Goal: Task Accomplishment & Management: Manage account settings

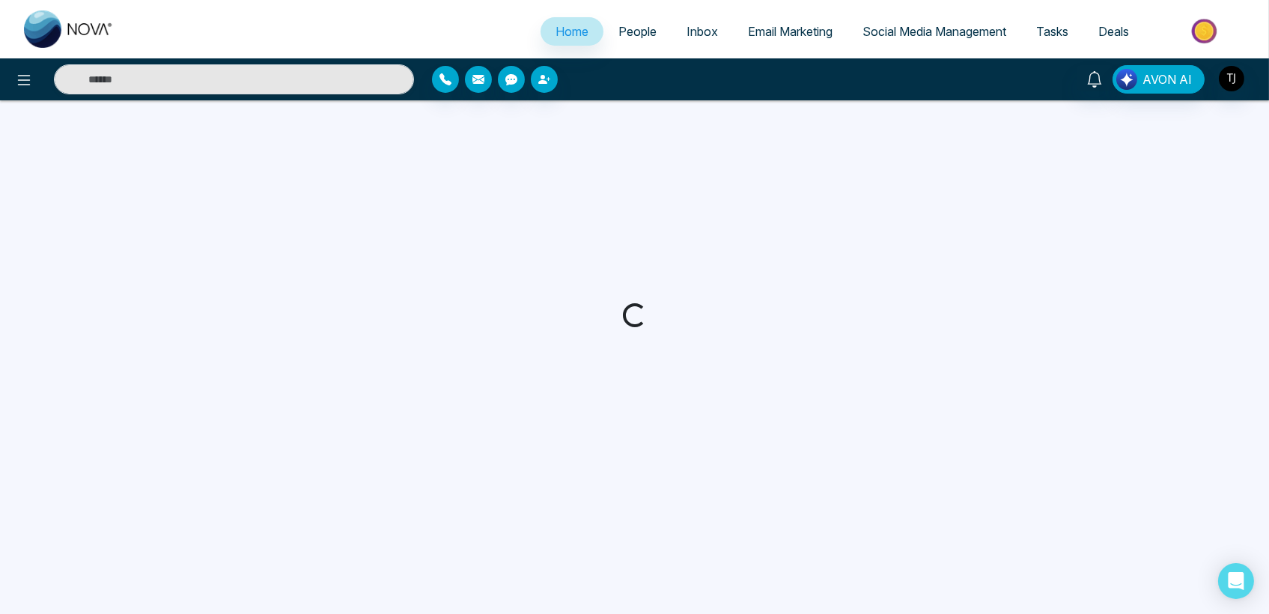
select select "*"
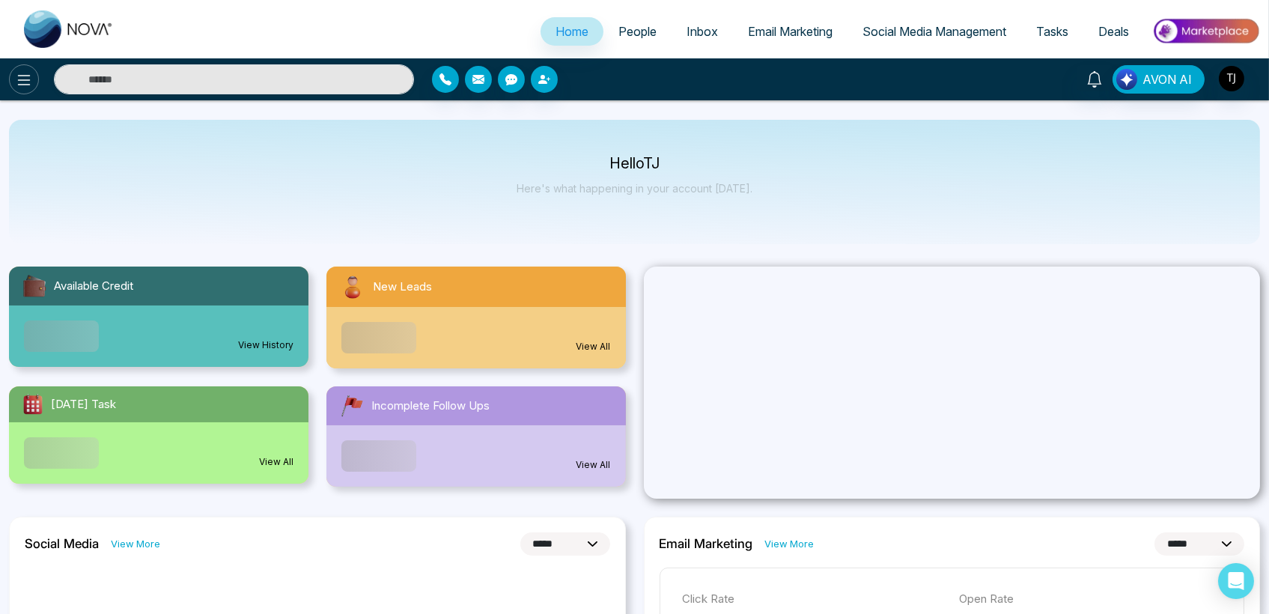
click at [28, 81] on icon at bounding box center [24, 80] width 18 height 18
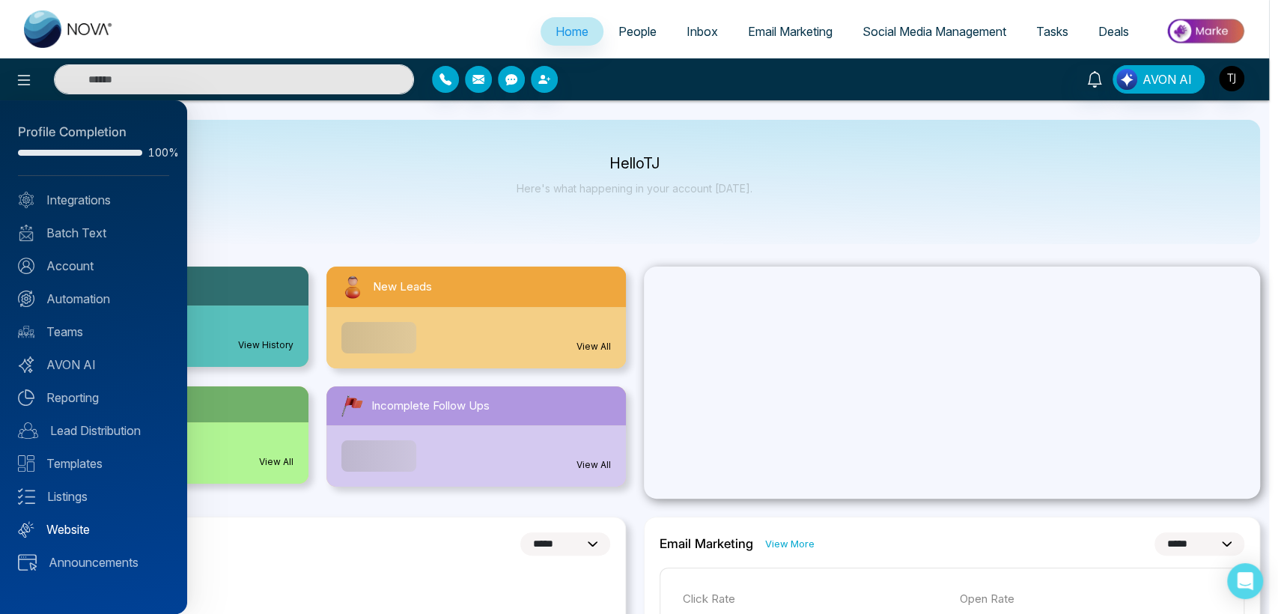
click at [84, 533] on link "Website" at bounding box center [93, 529] width 151 height 18
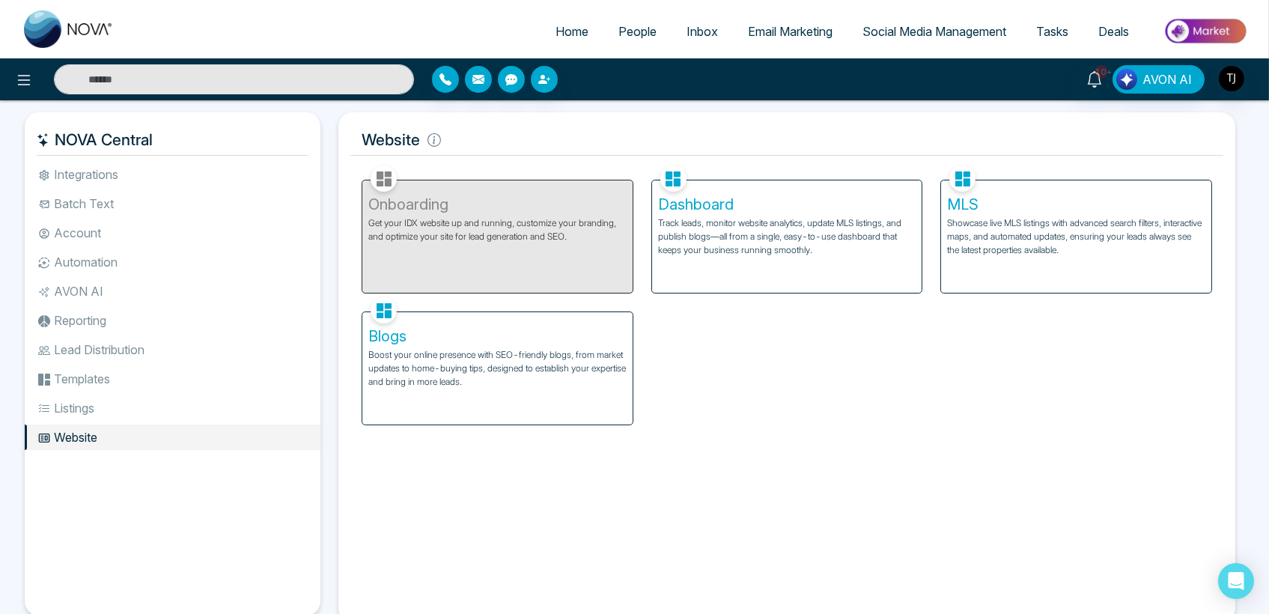
click at [705, 257] on div "Dashboard Track leads, monitor website analytics, update MLS listings, and publ…" at bounding box center [787, 236] width 270 height 112
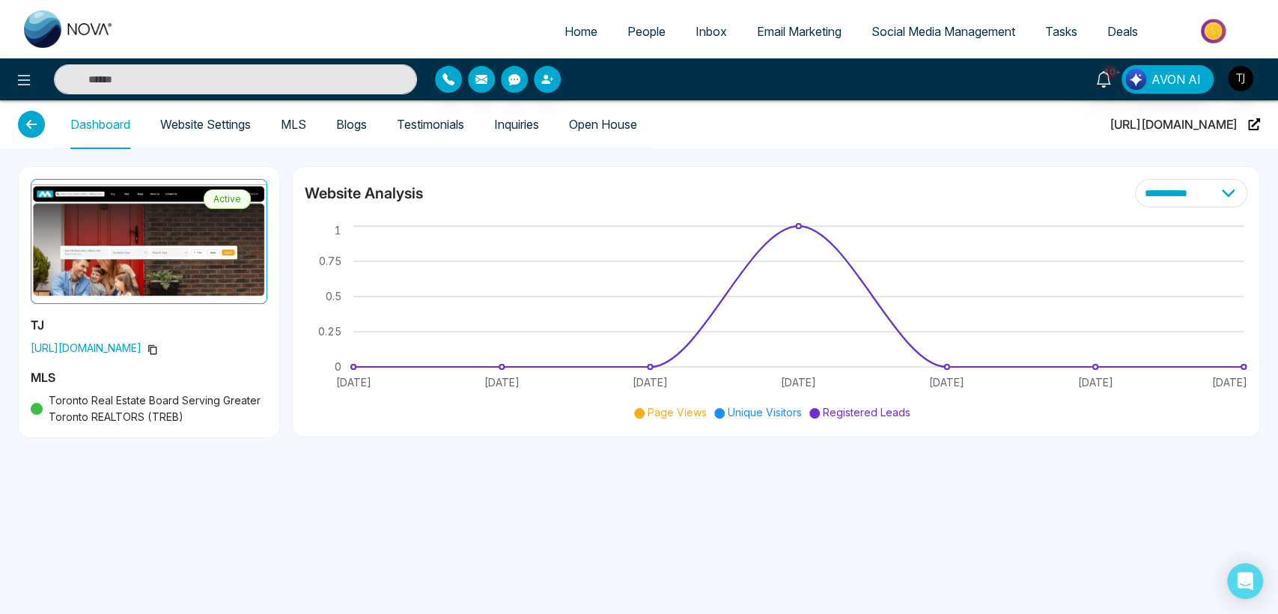
click at [1201, 122] on span "[URL][DOMAIN_NAME]" at bounding box center [1173, 124] width 128 height 48
click at [1202, 132] on span "[URL][DOMAIN_NAME]" at bounding box center [1173, 124] width 128 height 48
click at [551, 31] on link "Home" at bounding box center [580, 31] width 63 height 28
select select "*"
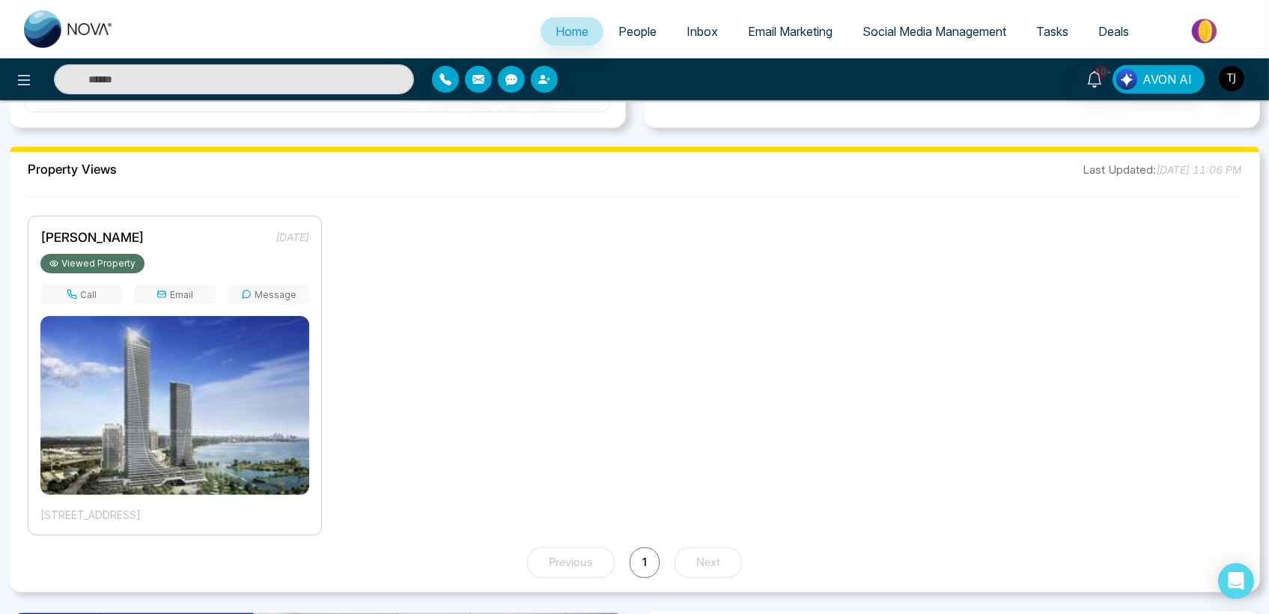
scroll to position [1081, 0]
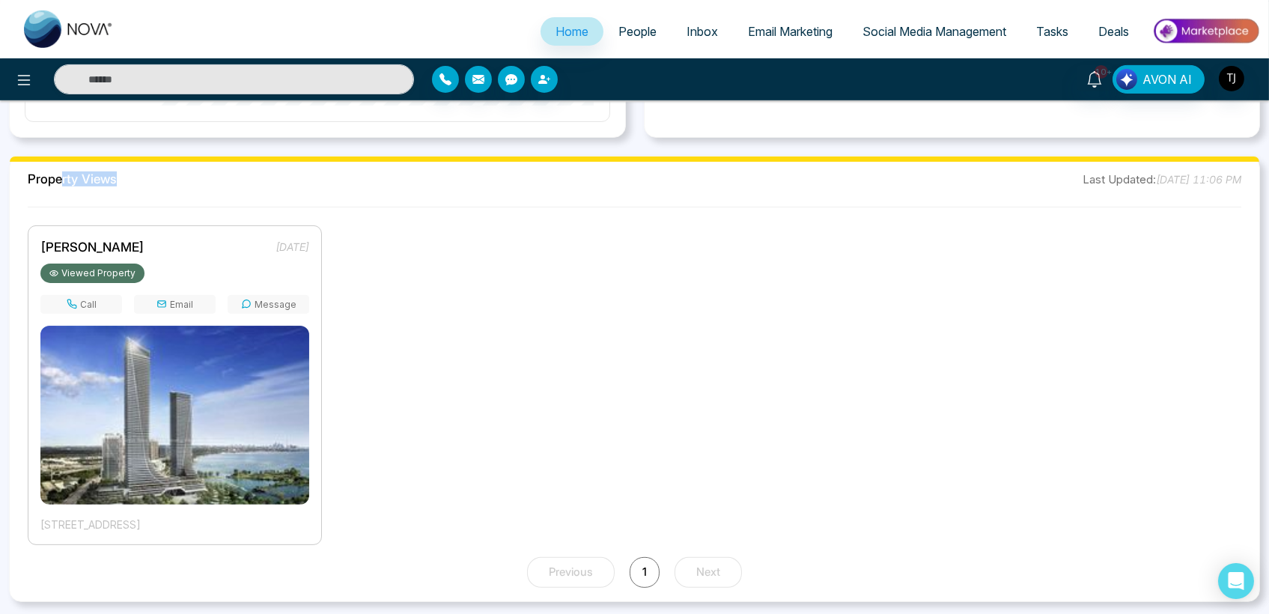
drag, startPoint x: 59, startPoint y: 181, endPoint x: 118, endPoint y: 181, distance: 59.1
click at [118, 181] on div "Property Views Last Updated: [DATE] 11:06 PM" at bounding box center [634, 179] width 1213 height 19
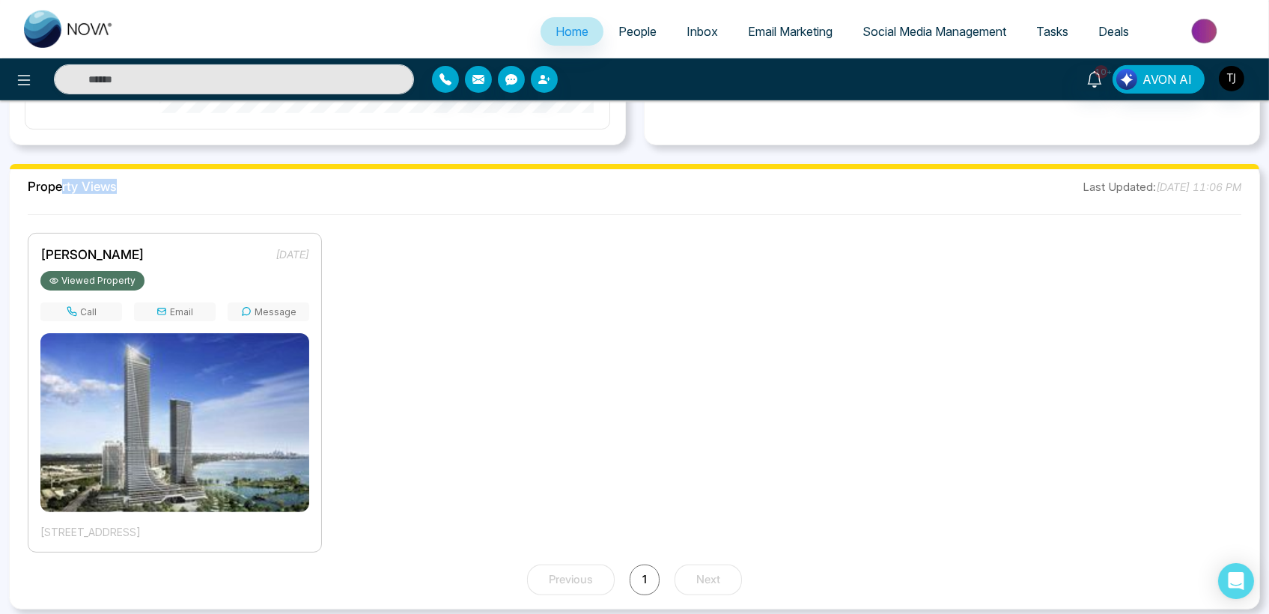
scroll to position [1164, 0]
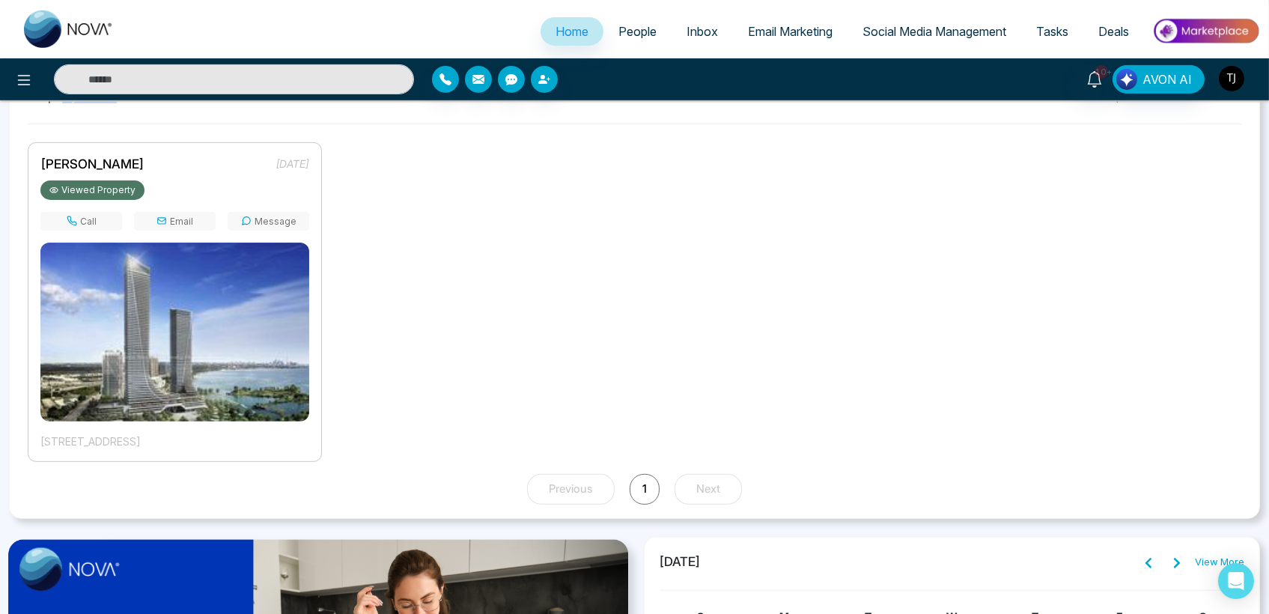
click at [1231, 75] on img "button" at bounding box center [1230, 78] width 25 height 25
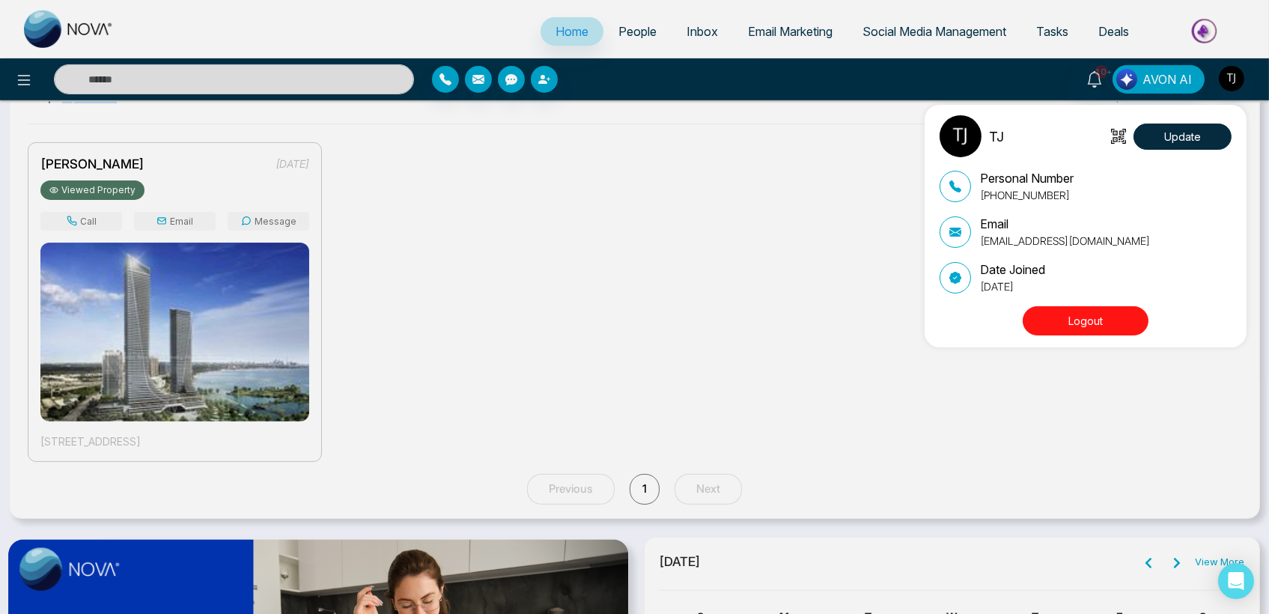
click at [1054, 319] on button "Logout" at bounding box center [1085, 320] width 126 height 29
